Goal: Transaction & Acquisition: Purchase product/service

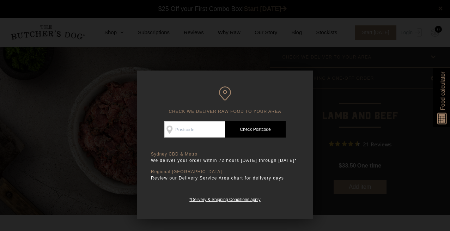
click at [204, 130] on input "Check Availability At" at bounding box center [194, 129] width 61 height 16
type input "6009"
click at [268, 133] on link "Check Postcode" at bounding box center [255, 129] width 61 height 16
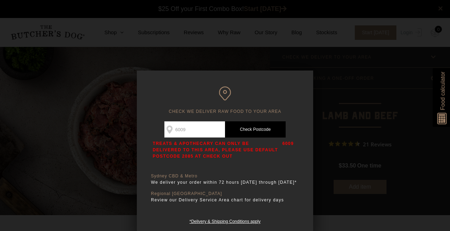
click at [374, 106] on div at bounding box center [225, 115] width 450 height 231
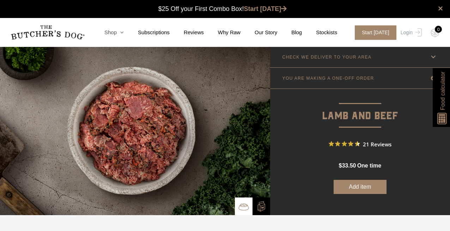
click at [124, 32] on icon at bounding box center [120, 32] width 7 height 5
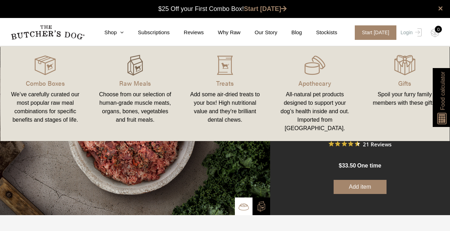
click at [108, 61] on div at bounding box center [135, 65] width 73 height 21
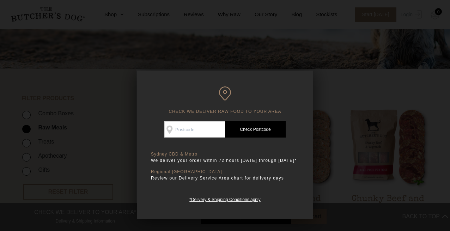
scroll to position [108, 0]
click at [364, 157] on div at bounding box center [225, 115] width 450 height 231
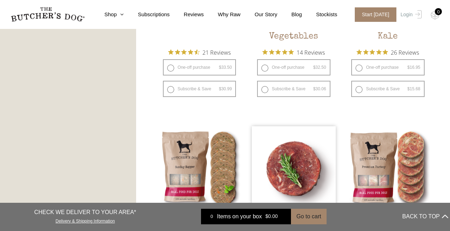
scroll to position [683, 0]
